Goal: Information Seeking & Learning: Learn about a topic

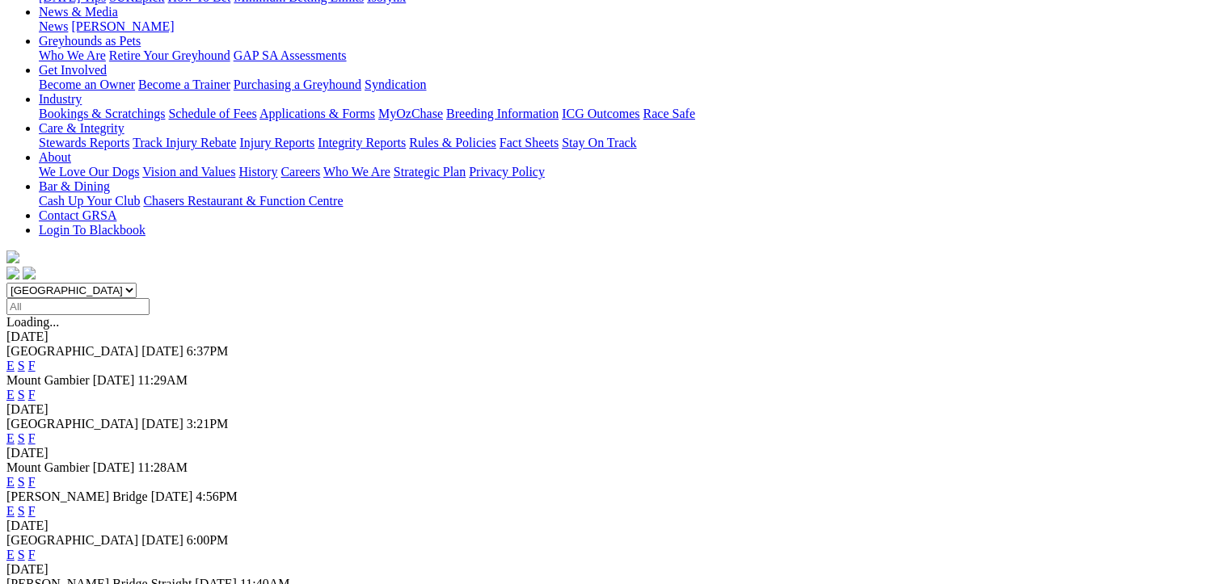
scroll to position [323, 0]
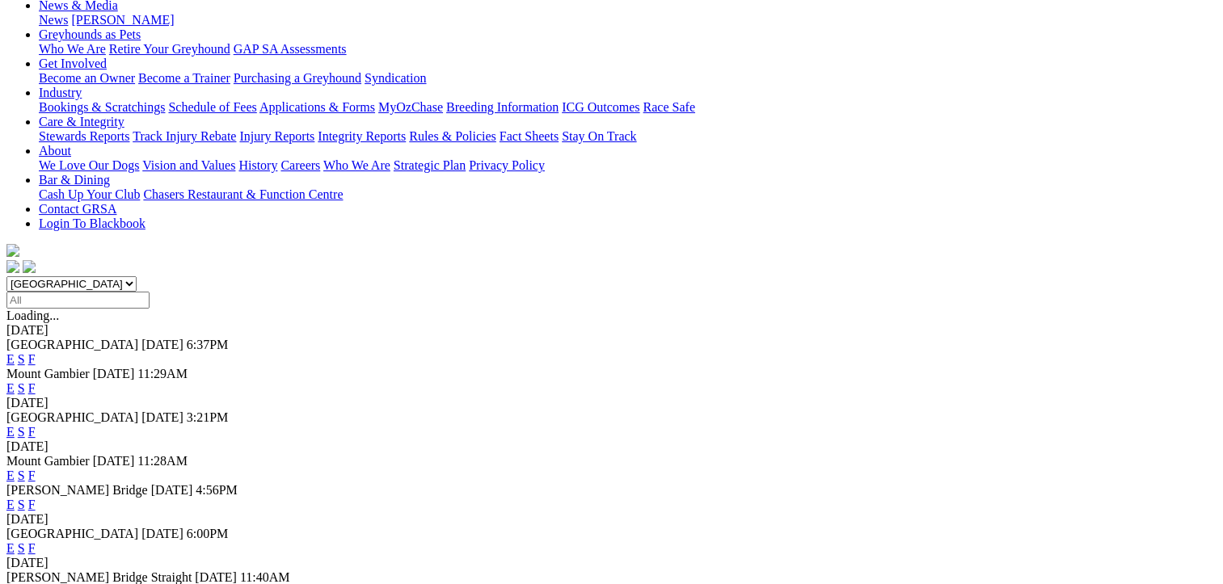
click at [36, 541] on link "F" at bounding box center [31, 548] width 7 height 14
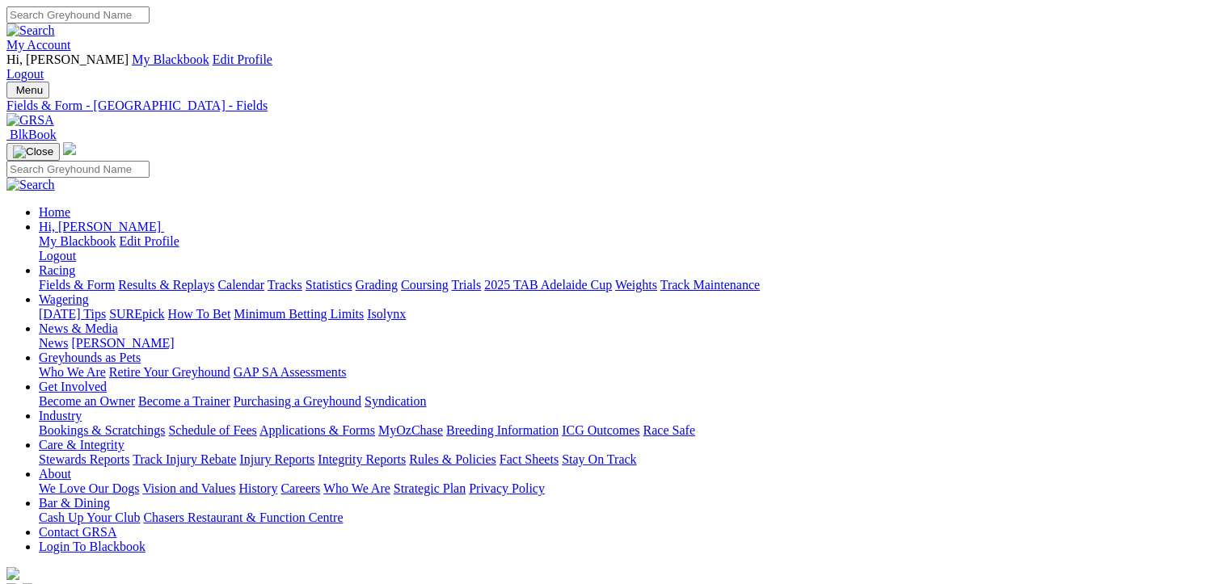
click at [874, 210] on link "CSV (Excel)" at bounding box center [841, 203] width 66 height 14
click at [84, 278] on link "Fields & Form" at bounding box center [77, 285] width 76 height 14
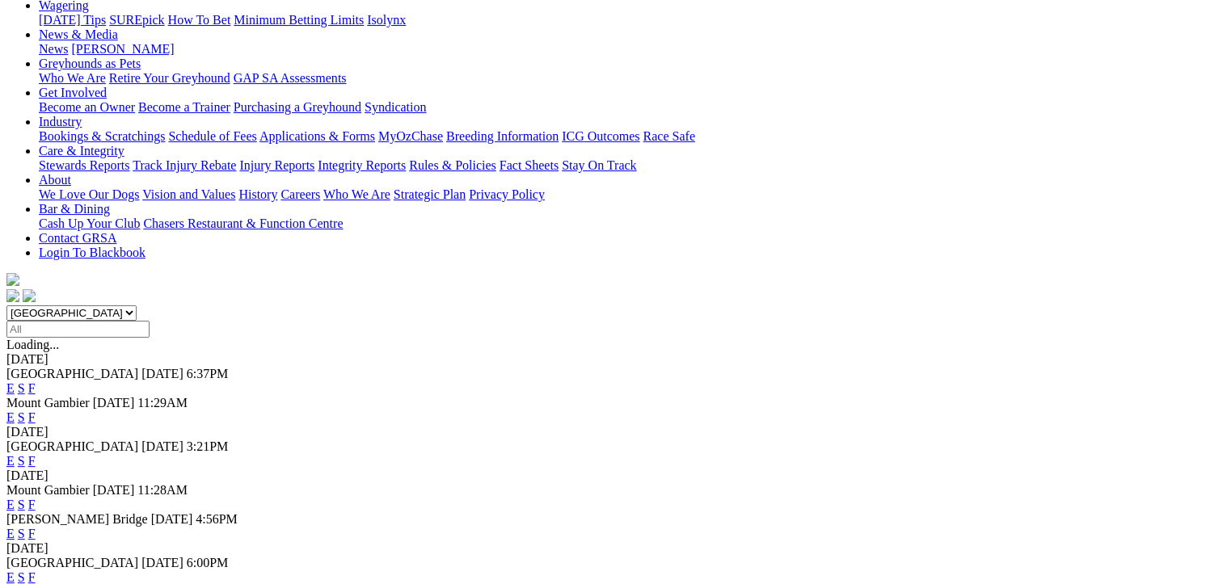
scroll to position [323, 0]
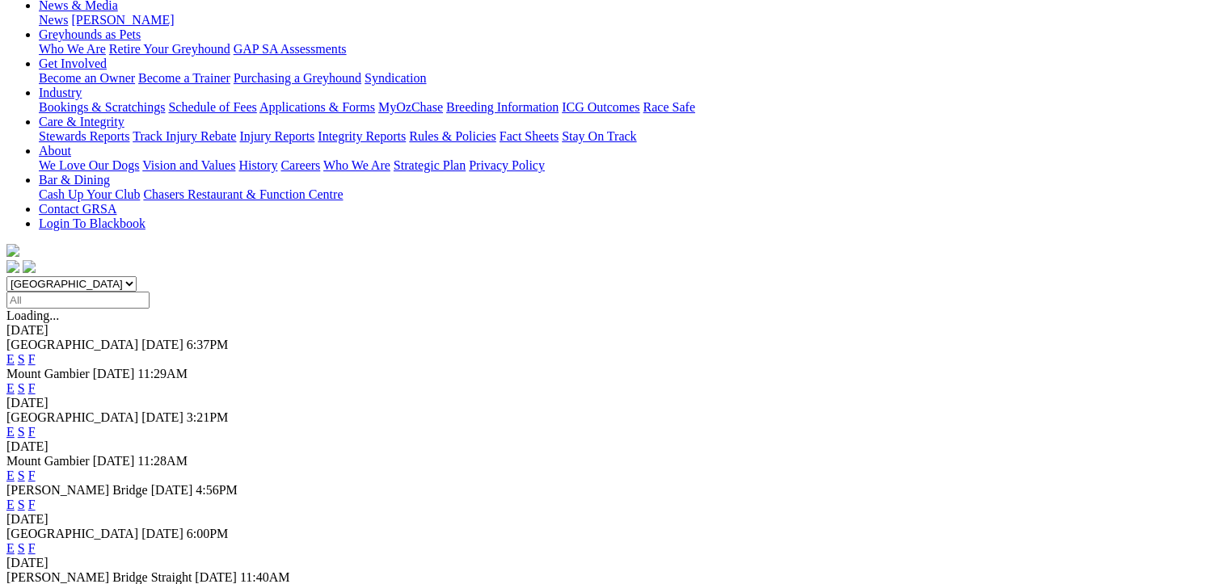
click at [36, 498] on link "F" at bounding box center [31, 505] width 7 height 14
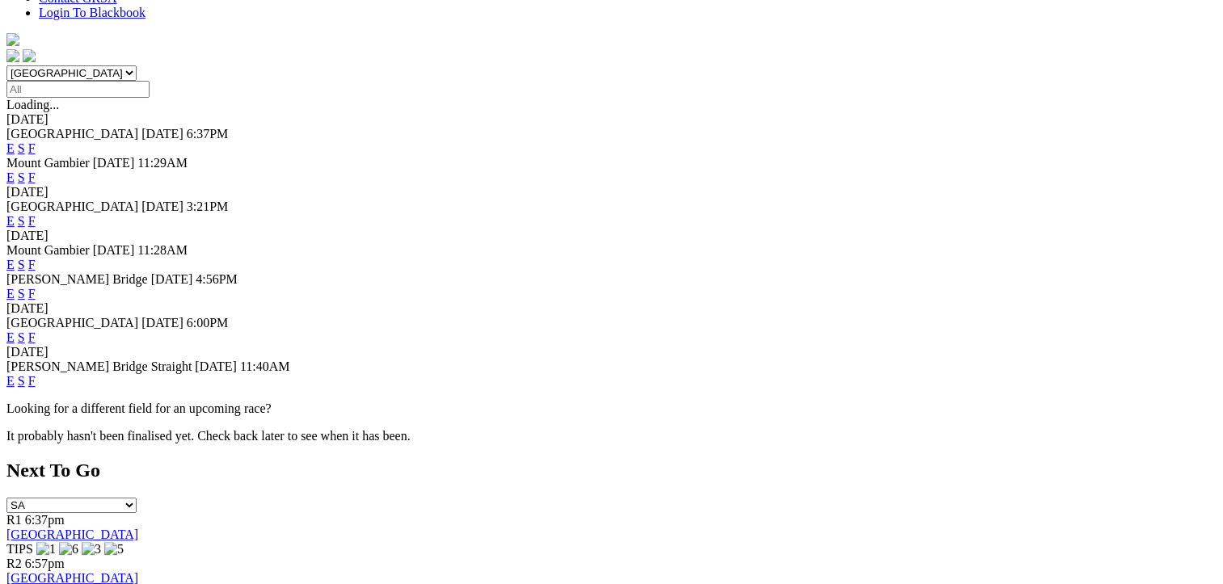
scroll to position [566, 0]
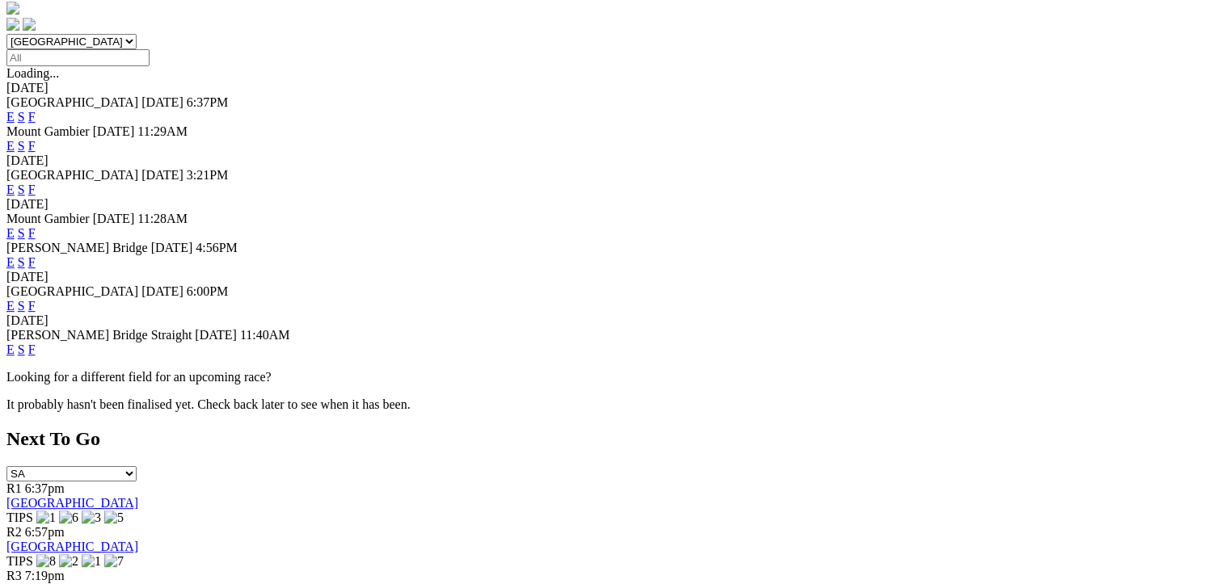
click at [36, 343] on link "F" at bounding box center [31, 350] width 7 height 14
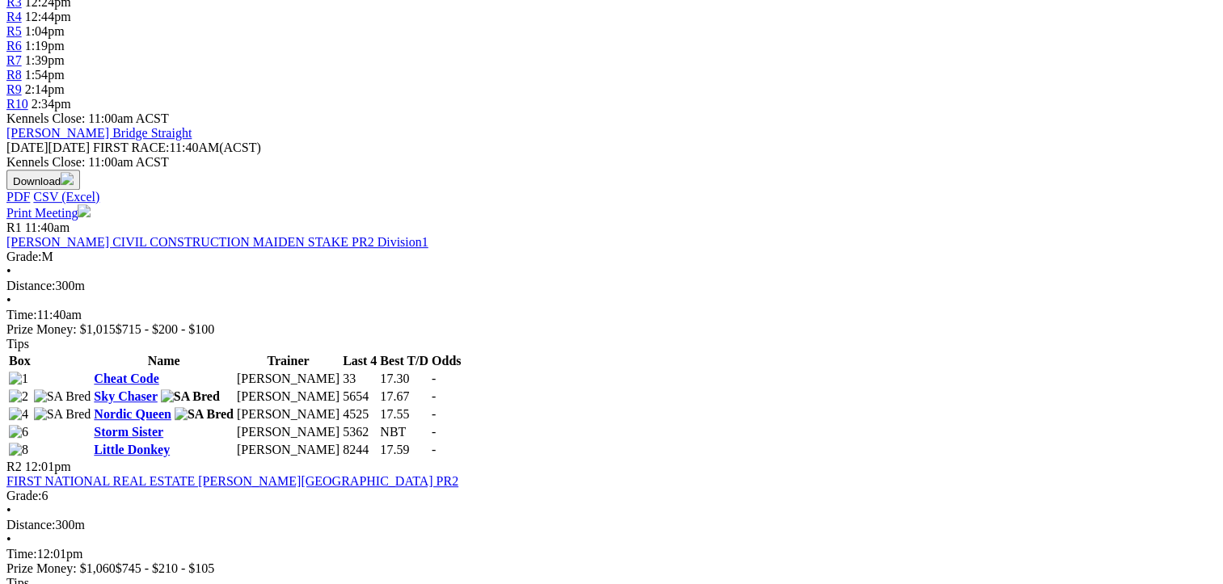
scroll to position [404, 0]
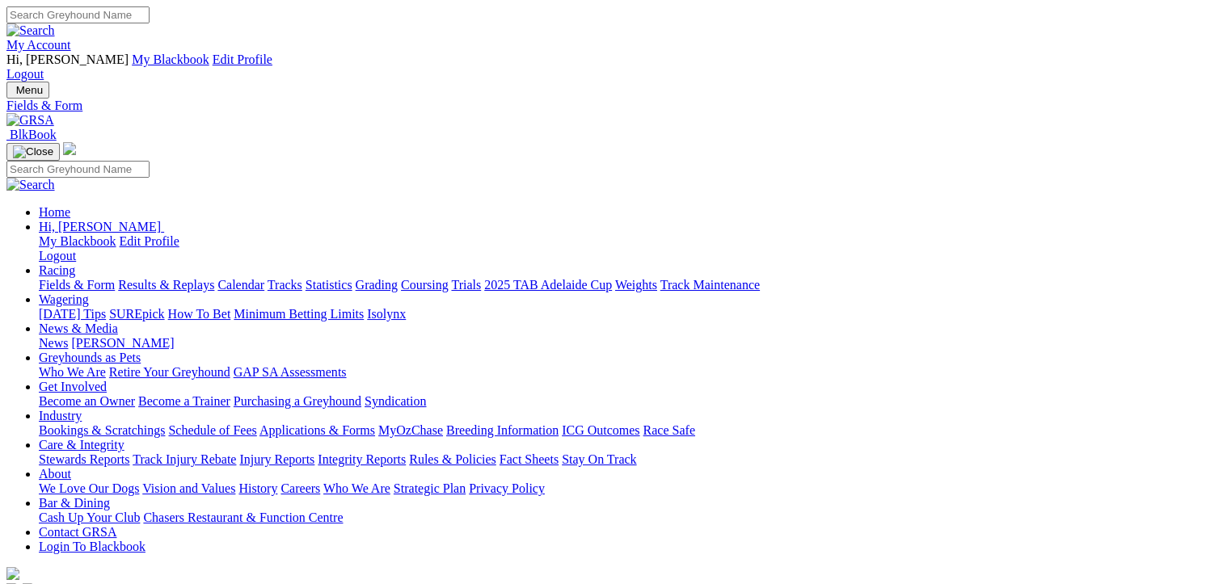
click at [76, 278] on link "Fields & Form" at bounding box center [77, 285] width 76 height 14
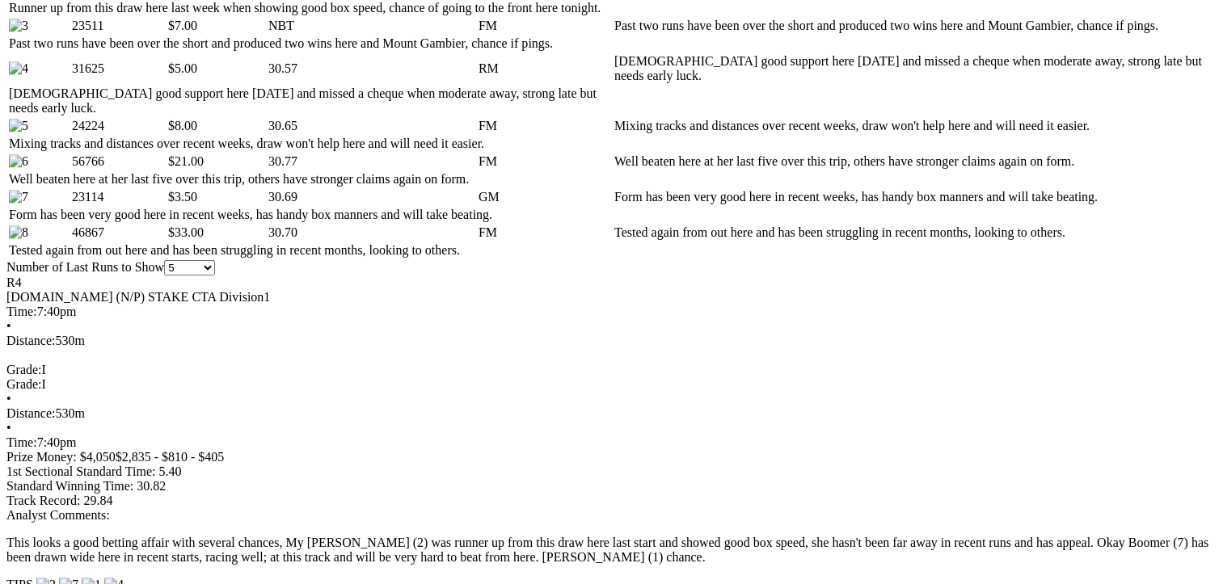
scroll to position [1051, 0]
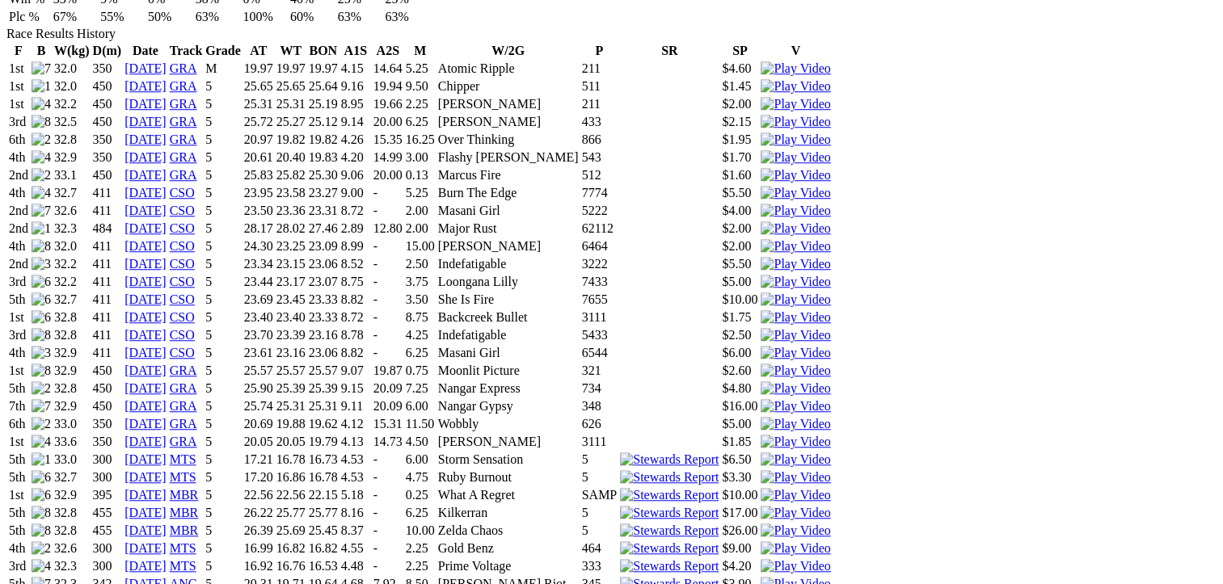
scroll to position [1212, 0]
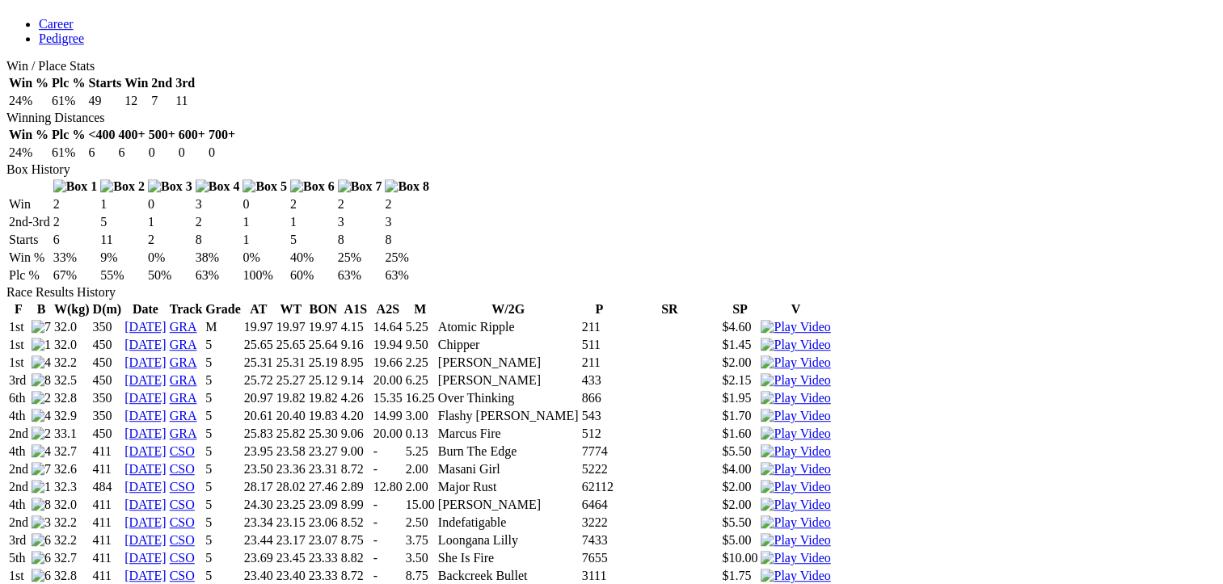
scroll to position [162, 0]
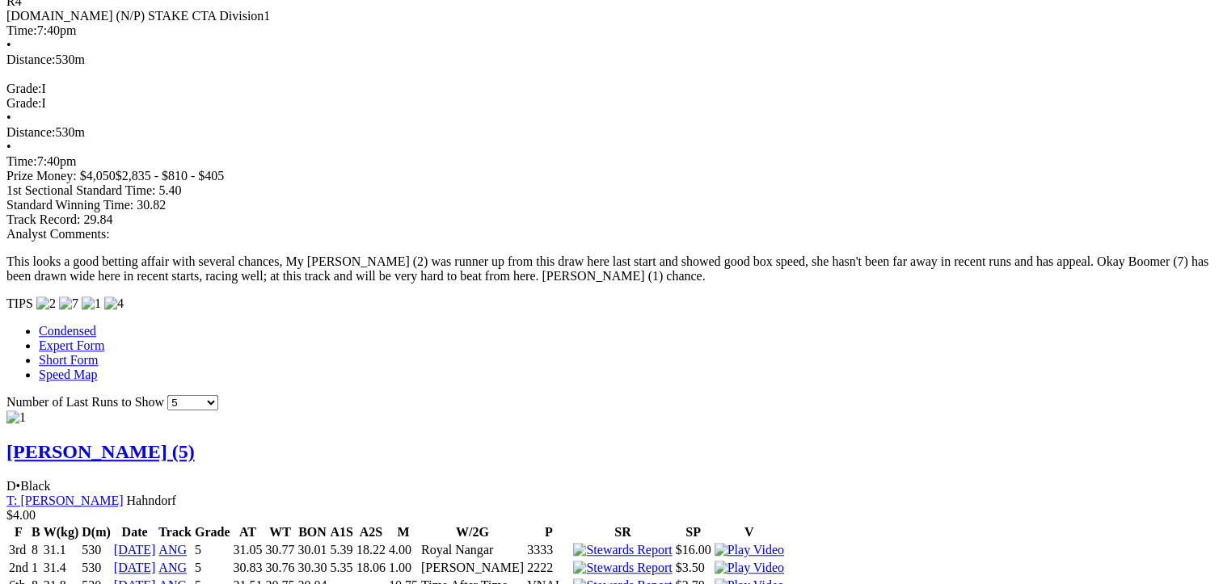
scroll to position [1293, 0]
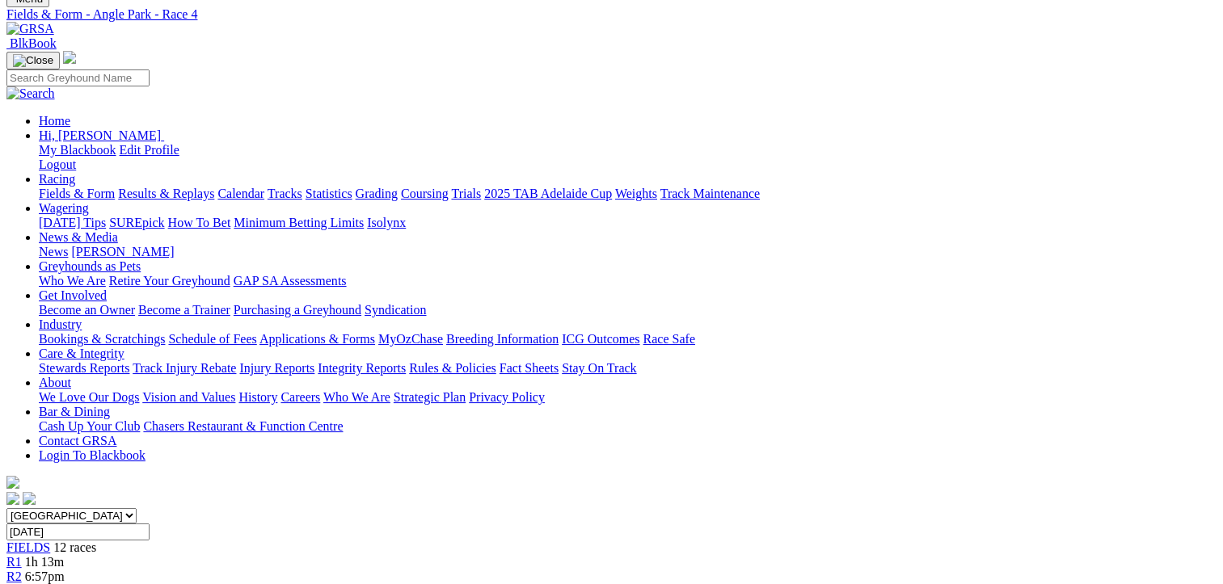
scroll to position [0, 0]
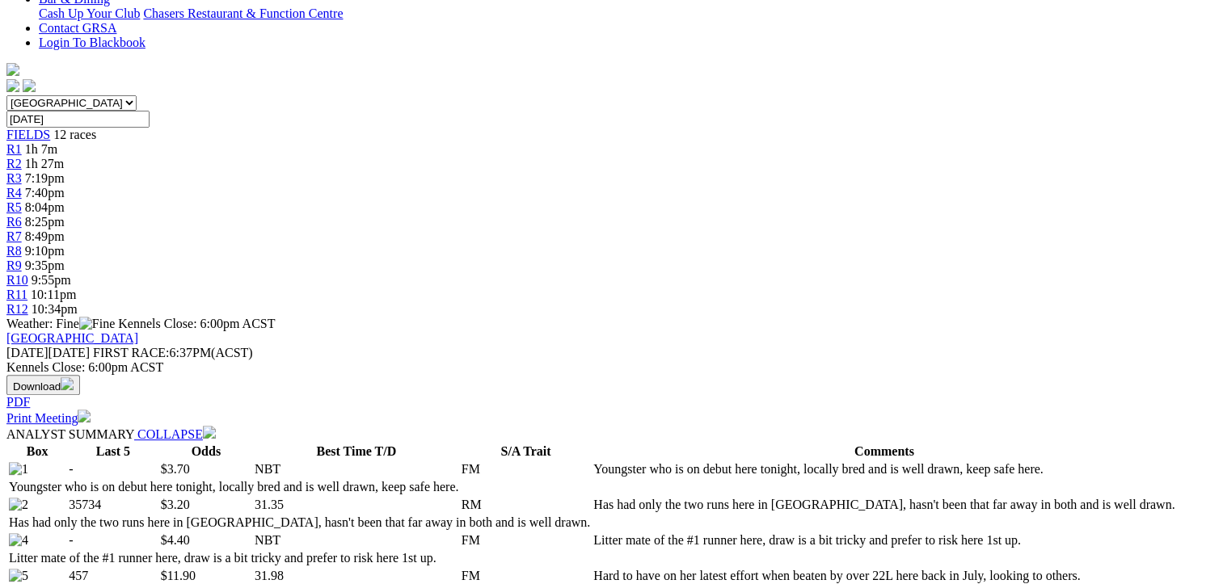
scroll to position [727, 0]
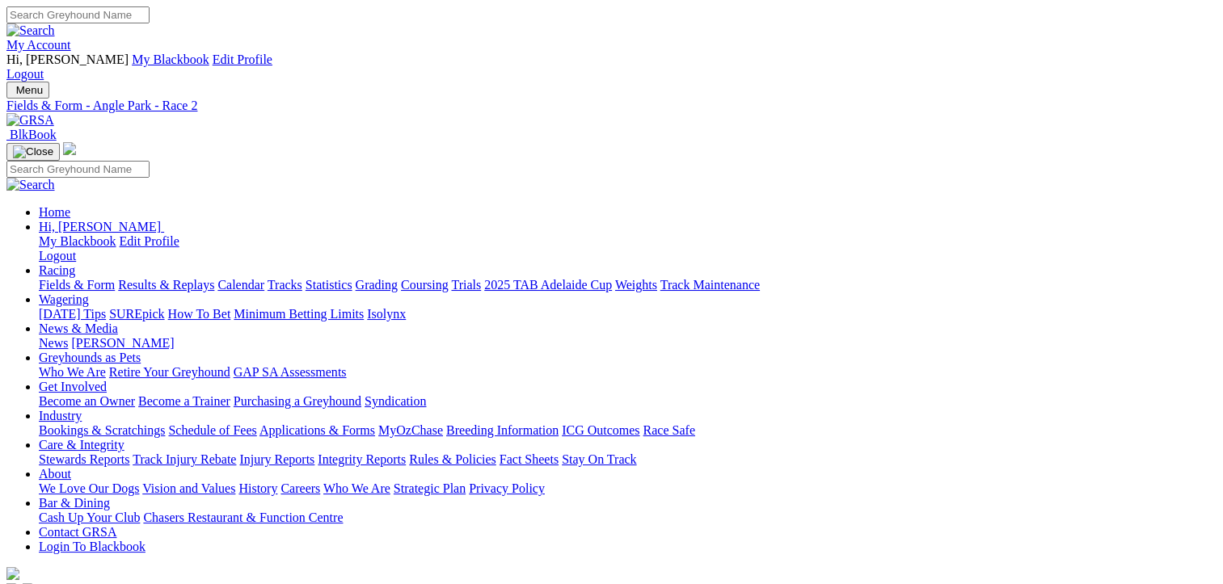
click at [66, 278] on link "Fields & Form" at bounding box center [77, 285] width 76 height 14
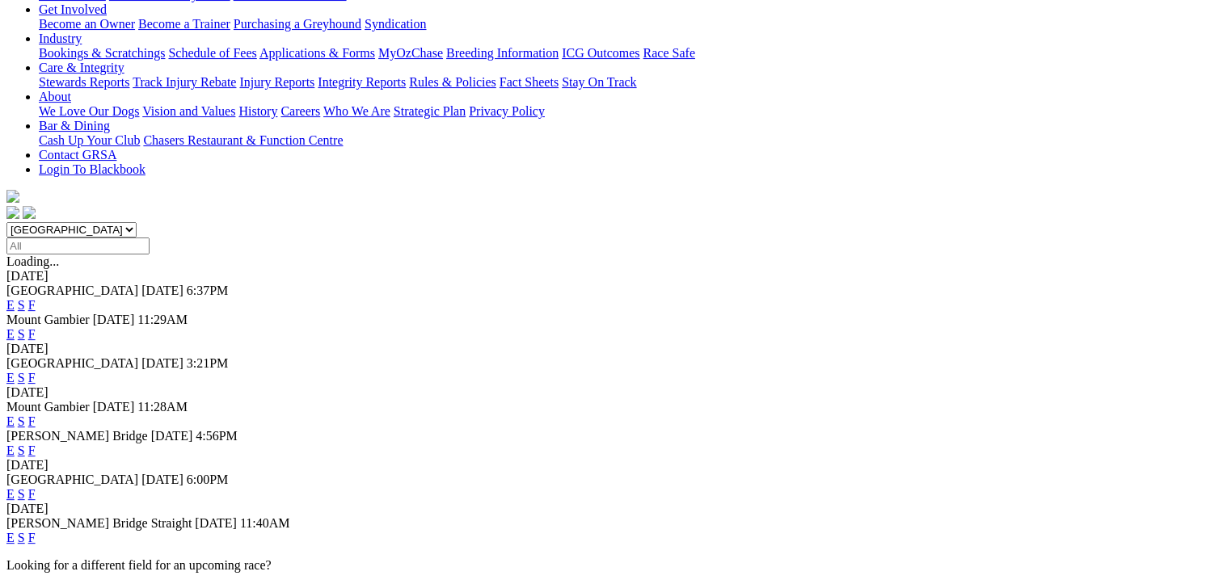
scroll to position [404, 0]
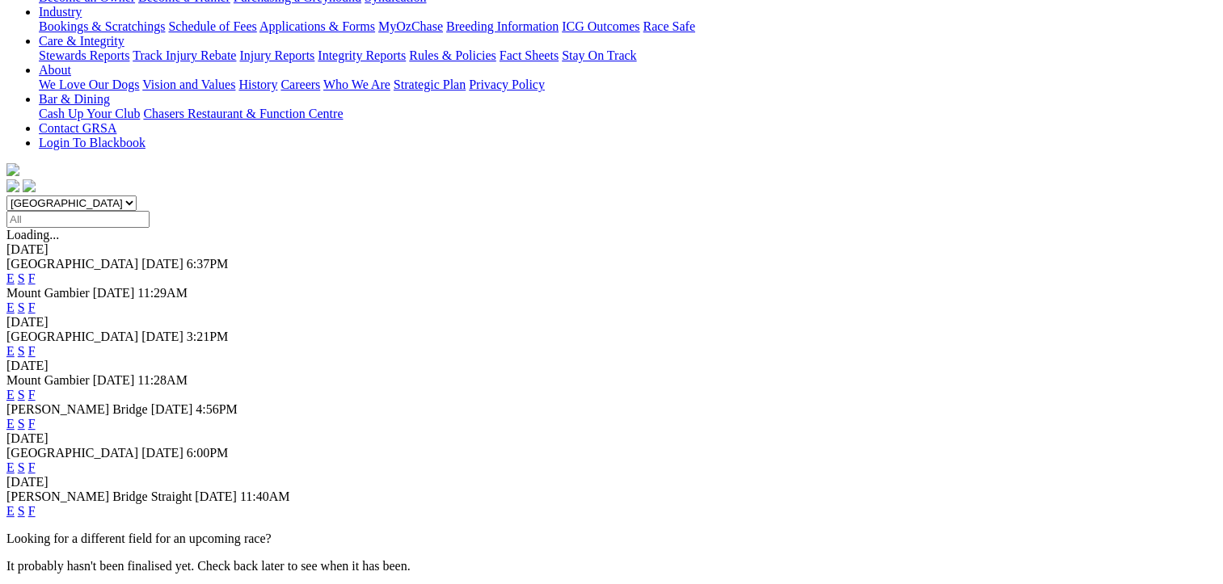
click at [36, 504] on link "F" at bounding box center [31, 511] width 7 height 14
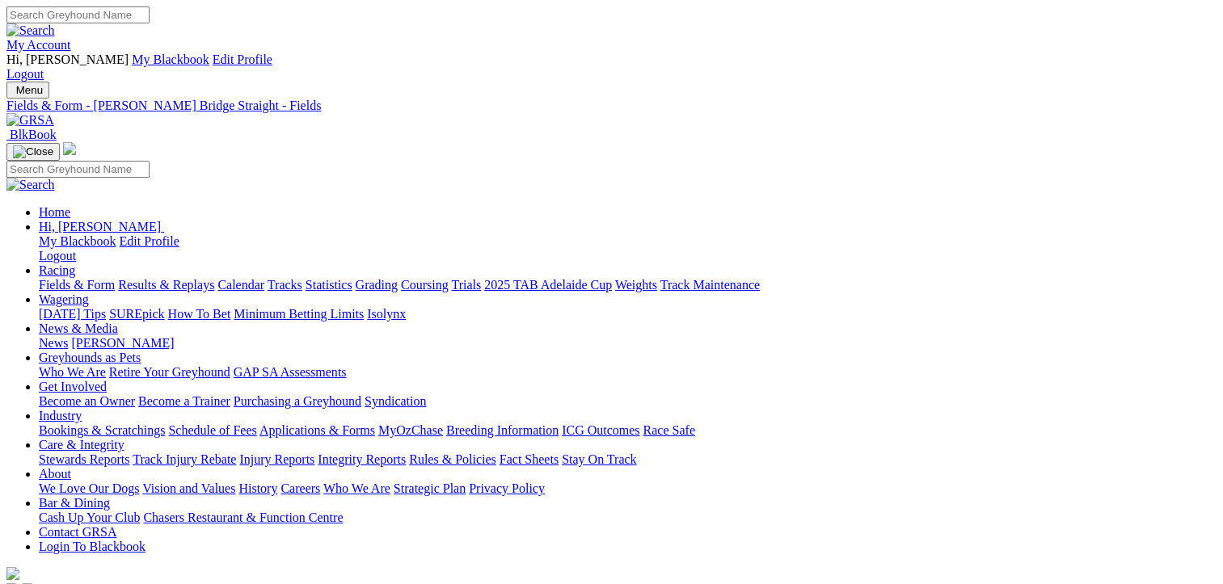
click at [74, 278] on link "Fields & Form" at bounding box center [77, 285] width 76 height 14
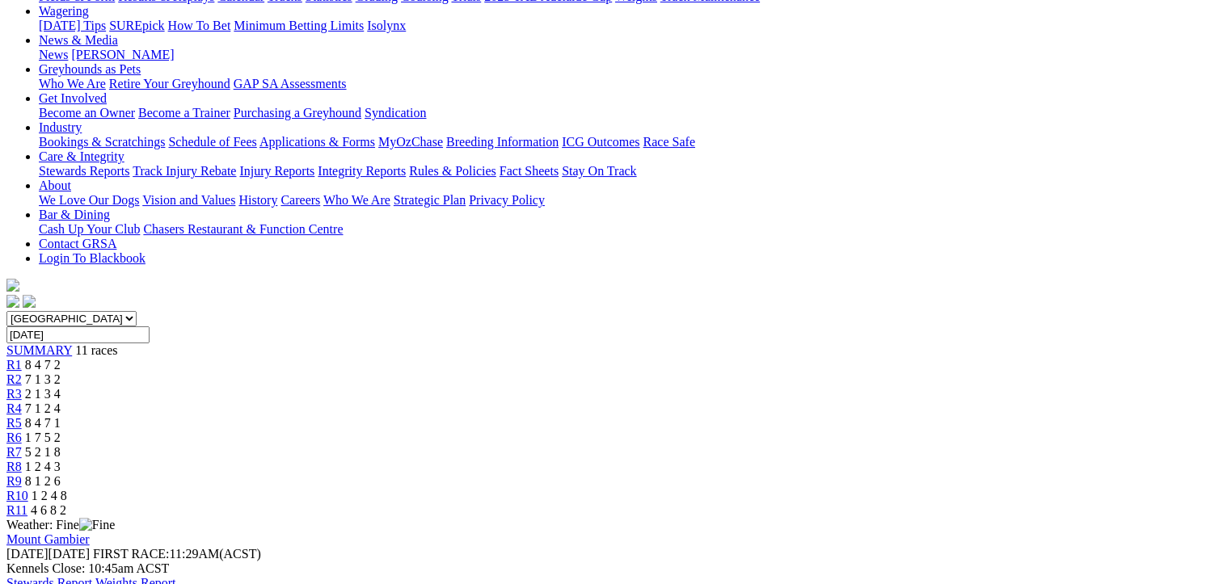
scroll to position [323, 0]
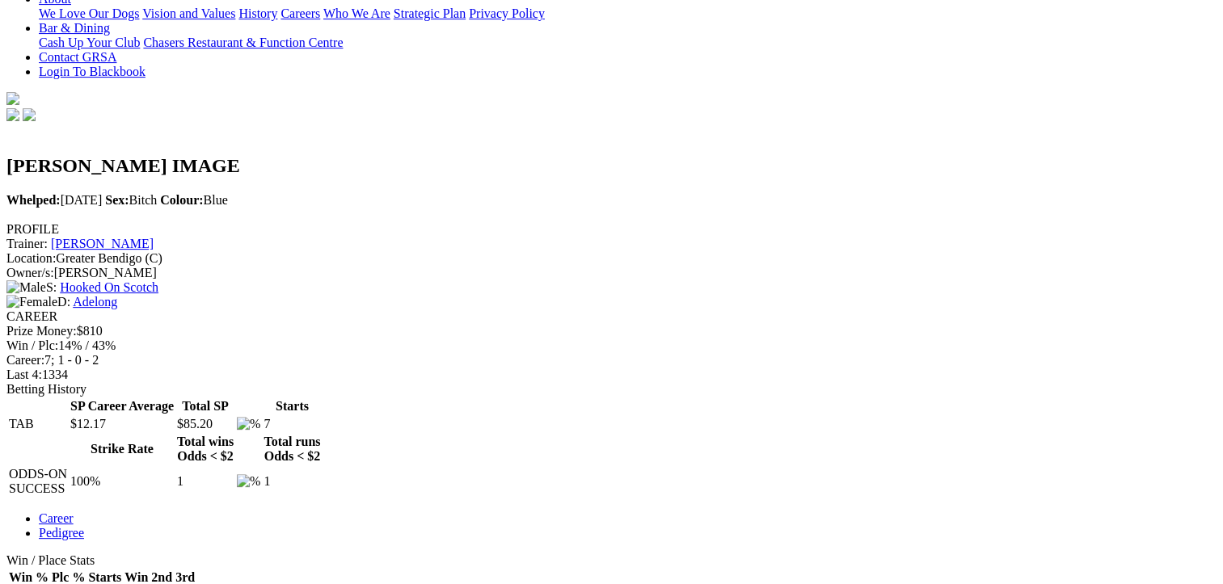
scroll to position [485, 0]
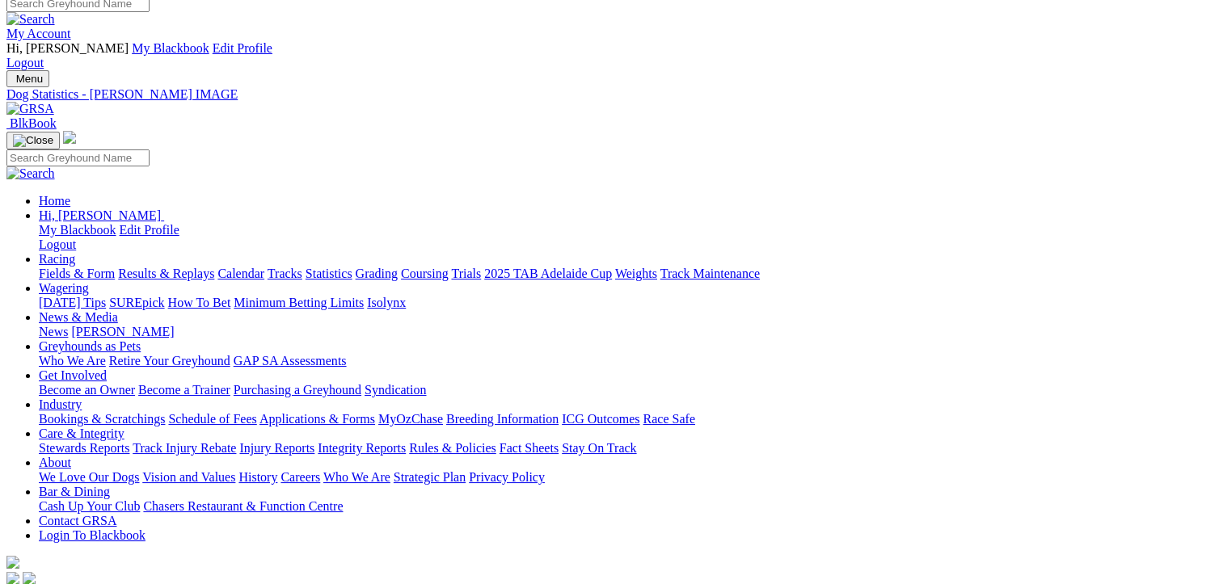
scroll to position [0, 0]
